Goal: Task Accomplishment & Management: Use online tool/utility

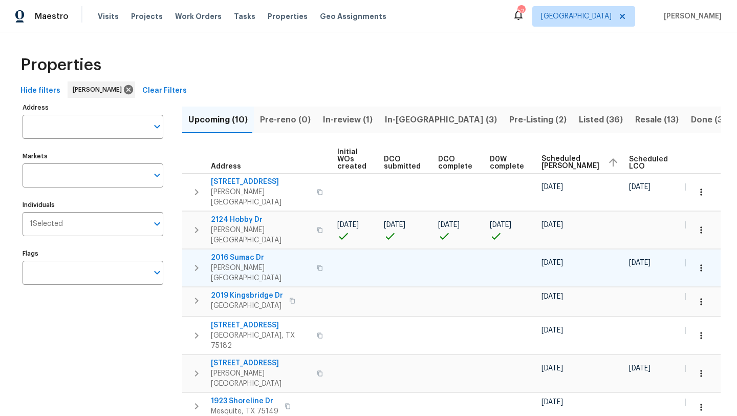
scroll to position [0, 125]
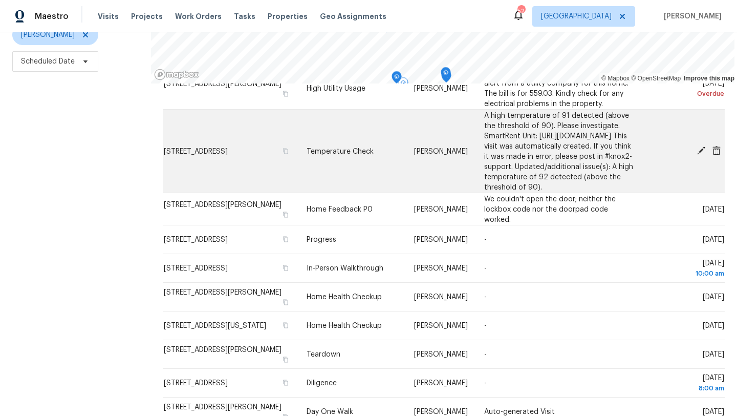
scroll to position [132, 0]
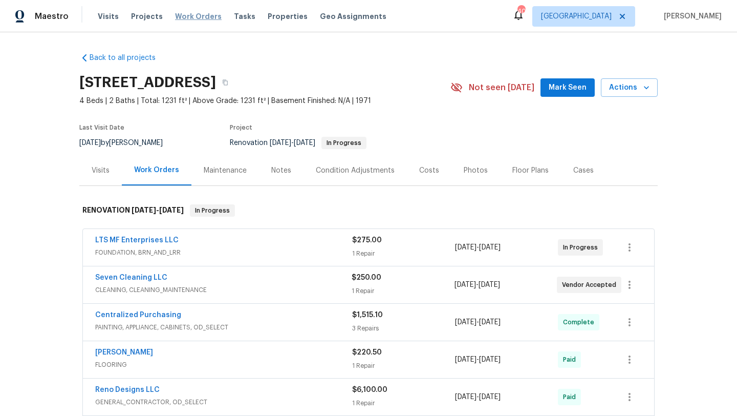
click at [183, 14] on span "Work Orders" at bounding box center [198, 16] width 47 height 10
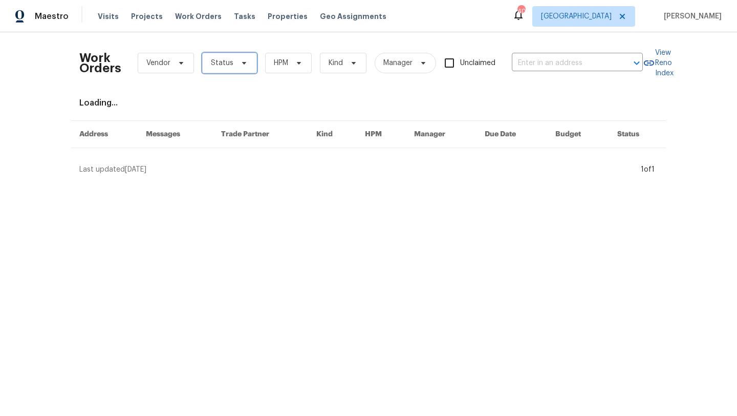
click at [217, 53] on span "Status" at bounding box center [229, 63] width 55 height 20
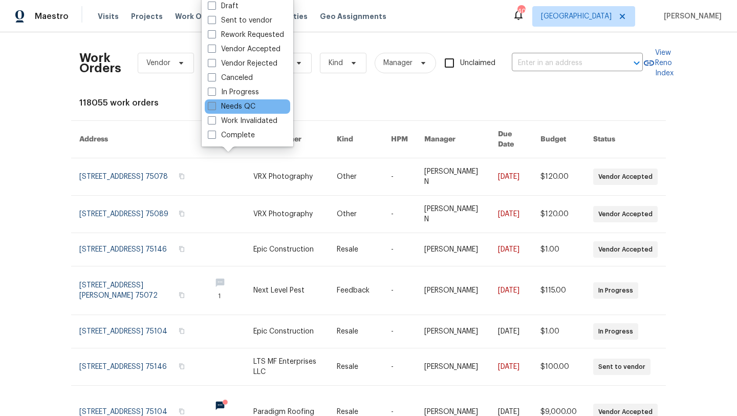
click at [233, 104] on label "Needs QC" at bounding box center [232, 106] width 48 height 10
click at [214, 104] on input "Needs QC" at bounding box center [211, 104] width 7 height 7
checkbox input "true"
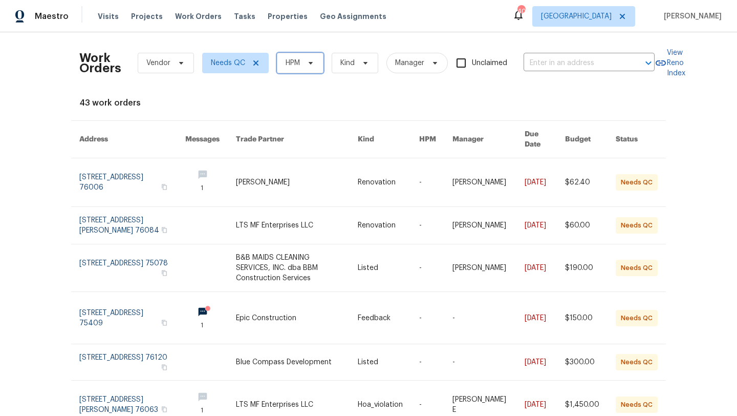
click at [285, 69] on span "HPM" at bounding box center [300, 63] width 47 height 20
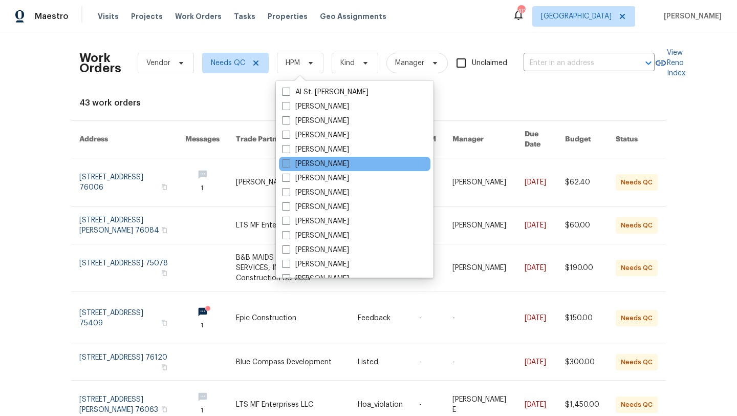
click at [304, 161] on label "[PERSON_NAME]" at bounding box center [315, 164] width 67 height 10
click at [289, 161] on input "[PERSON_NAME]" at bounding box center [285, 162] width 7 height 7
checkbox input "true"
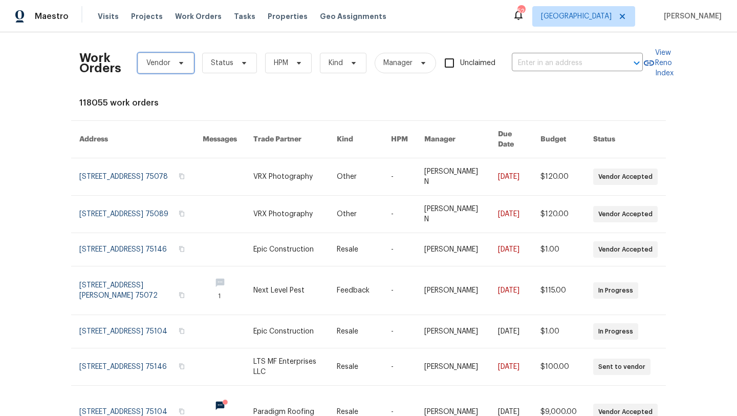
click at [178, 58] on span "Vendor" at bounding box center [166, 63] width 56 height 20
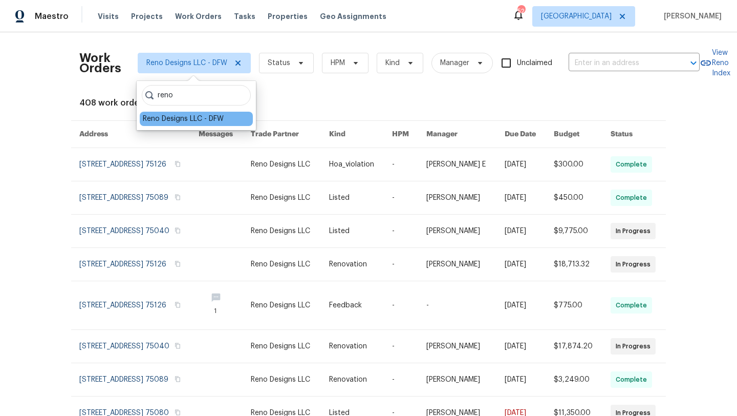
type input "reno"
click at [173, 116] on div "Reno Designs LLC - DFW" at bounding box center [183, 119] width 81 height 10
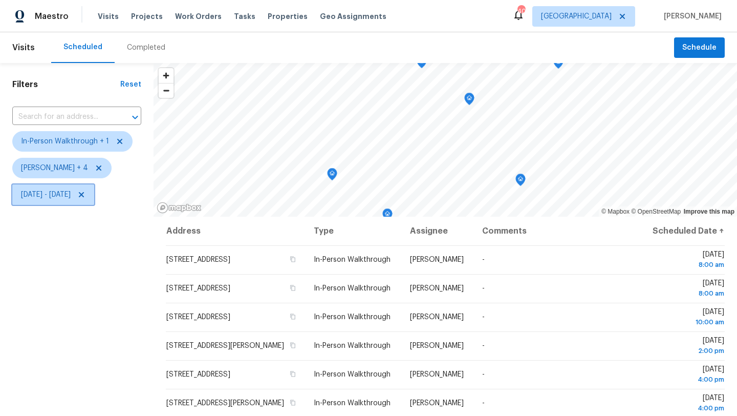
click at [46, 190] on span "[DATE] - [DATE]" at bounding box center [46, 194] width 50 height 10
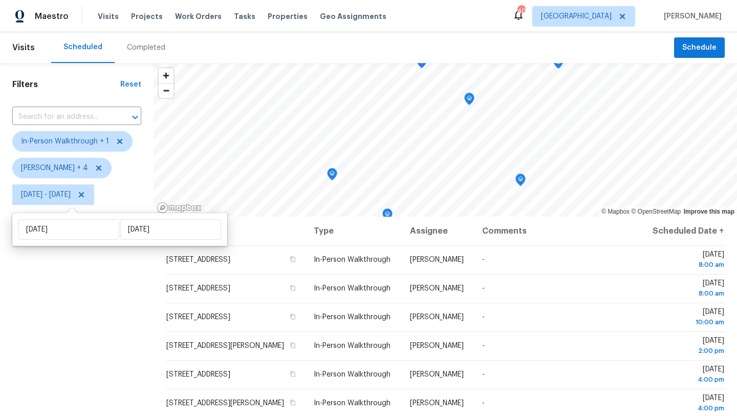
click at [96, 269] on div "Filters Reset ​ In-Person Walkthrough + 1 [PERSON_NAME] + 4 [DATE] - [DATE]" at bounding box center [77, 306] width 154 height 486
